Goal: Share content: Share content

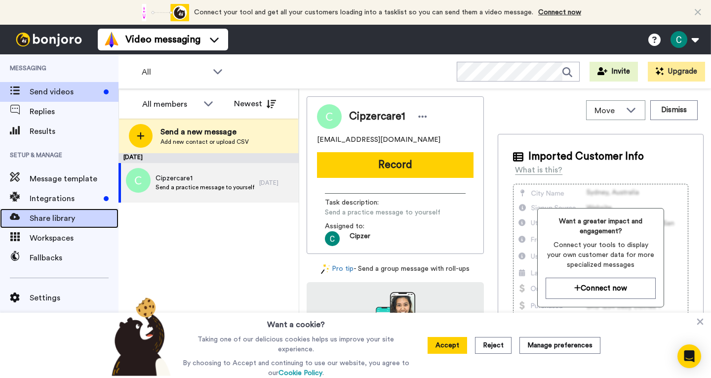
click at [63, 219] on span "Share library" at bounding box center [74, 218] width 89 height 12
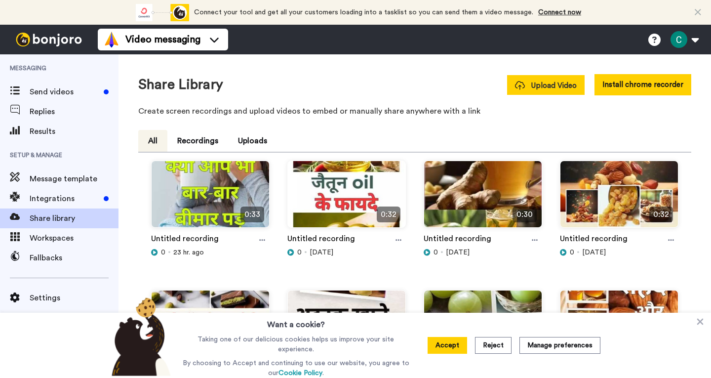
click at [539, 84] on span "Upload Video" at bounding box center [546, 85] width 62 height 10
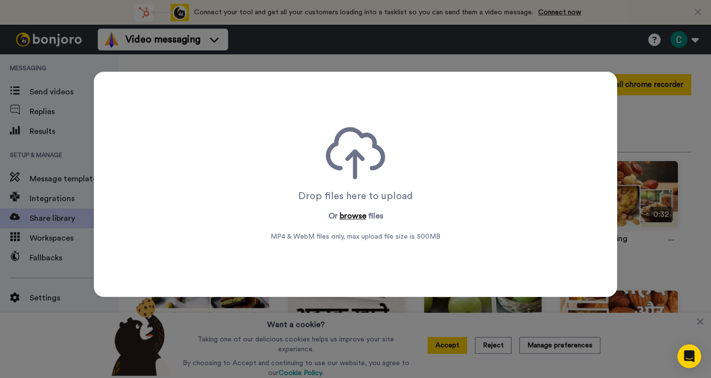
click at [346, 215] on button "browse" at bounding box center [353, 216] width 27 height 12
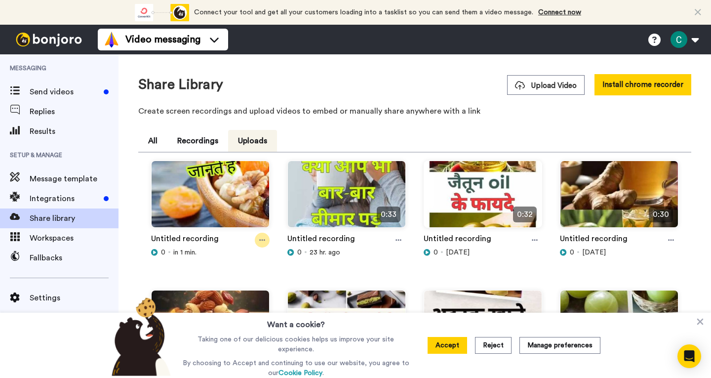
click at [262, 237] on icon at bounding box center [262, 239] width 6 height 7
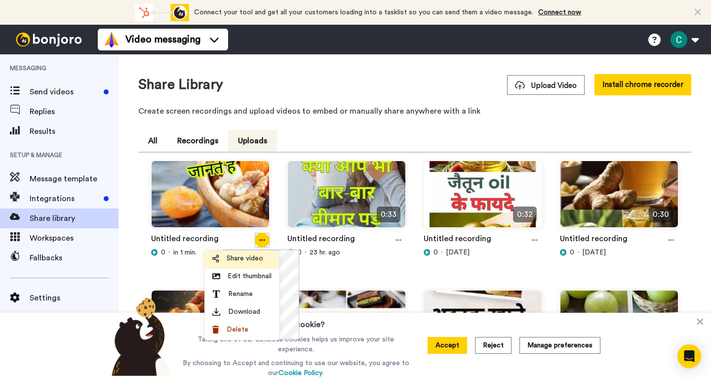
click at [237, 262] on span "Share video" at bounding box center [245, 258] width 37 height 10
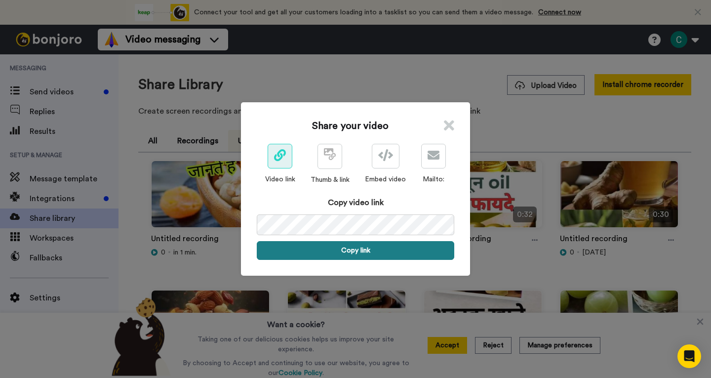
click at [358, 253] on button "Copy link" at bounding box center [355, 250] width 197 height 19
